Goal: Task Accomplishment & Management: Manage account settings

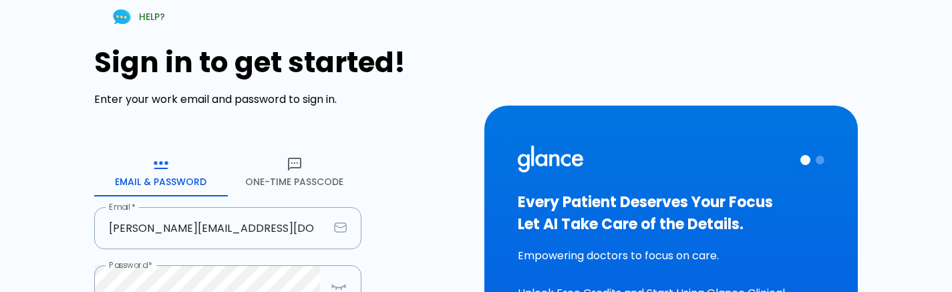
scroll to position [101, 0]
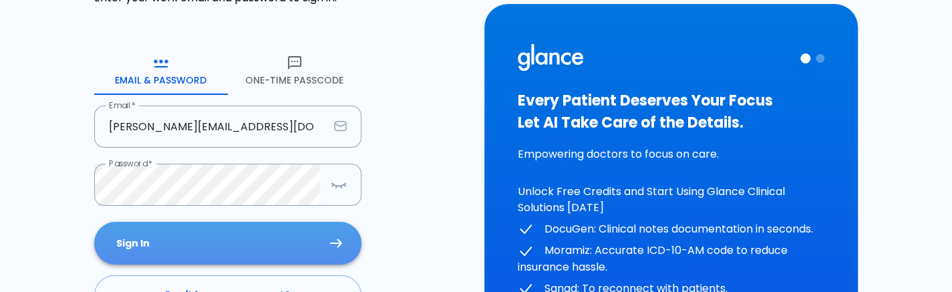
click at [307, 230] on button "Sign In" at bounding box center [227, 243] width 267 height 43
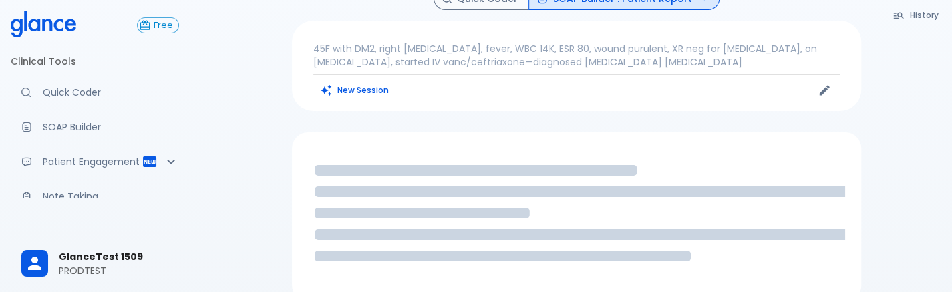
scroll to position [43, 0]
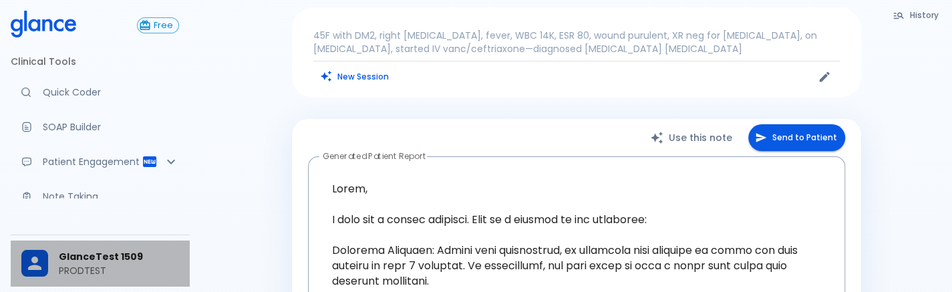
click at [29, 266] on icon at bounding box center [35, 263] width 20 height 20
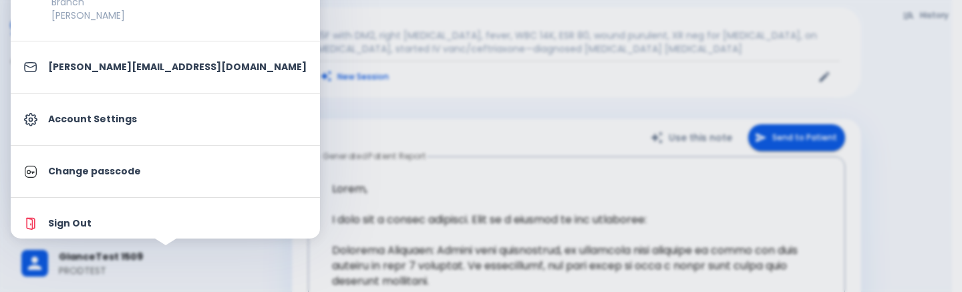
click at [69, 232] on li "Sign Out" at bounding box center [165, 223] width 309 height 41
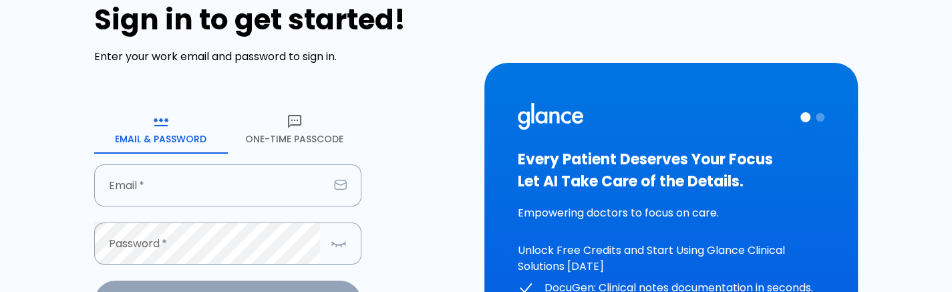
type input "[PERSON_NAME][EMAIL_ADDRESS][DOMAIN_NAME]"
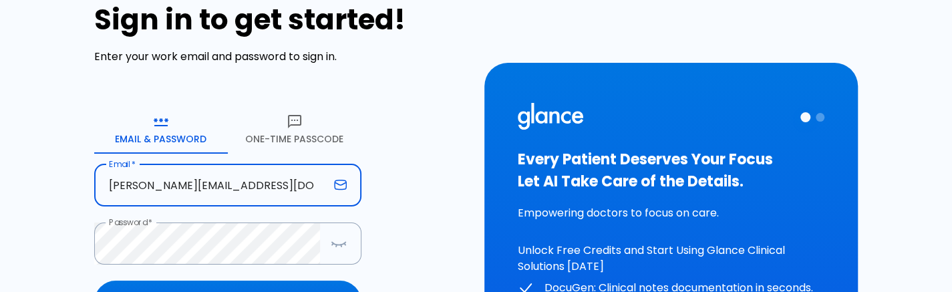
click at [315, 177] on input "[PERSON_NAME][EMAIL_ADDRESS][DOMAIN_NAME]" at bounding box center [211, 185] width 234 height 42
